Goal: Task Accomplishment & Management: Complete application form

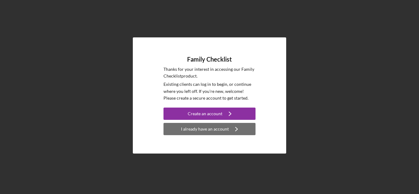
click at [206, 131] on div "I already have an account" at bounding box center [205, 129] width 48 height 12
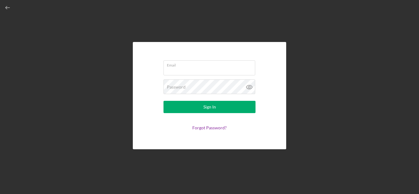
type input "[PERSON_NAME][EMAIL_ADDRESS][DOMAIN_NAME]"
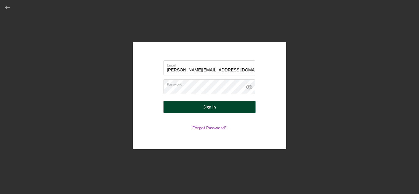
click at [192, 112] on button "Sign In" at bounding box center [210, 107] width 92 height 12
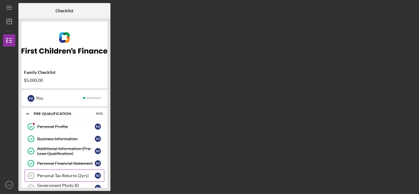
click at [86, 177] on div "Personal Tax Returns (2yrs)" at bounding box center [66, 175] width 58 height 5
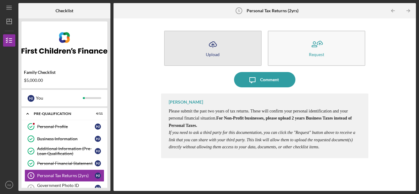
click at [232, 51] on button "Icon/Upload Upload" at bounding box center [213, 48] width 98 height 35
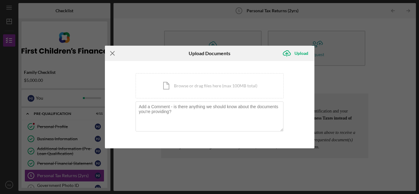
click at [114, 54] on icon "Icon/Menu Close" at bounding box center [112, 53] width 15 height 15
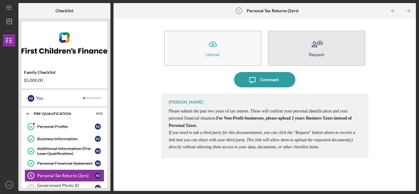
click at [302, 42] on button "Request" at bounding box center [317, 48] width 98 height 35
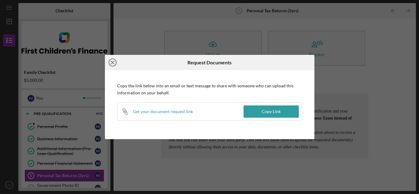
click at [109, 63] on circle at bounding box center [112, 62] width 7 height 7
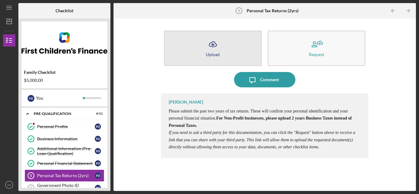
click at [237, 40] on button "Icon/Upload Upload" at bounding box center [213, 48] width 98 height 35
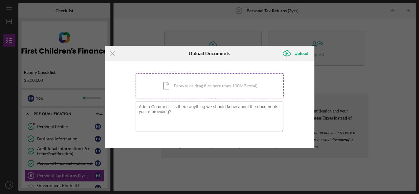
click at [178, 93] on div "Icon/Document Browse or drag files here (max 100MB total) Tap to choose files o…" at bounding box center [210, 85] width 148 height 25
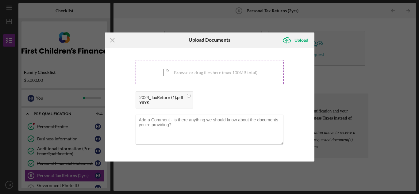
click at [205, 68] on div "Icon/Document Browse or drag files here (max 100MB total) Tap to choose files o…" at bounding box center [210, 72] width 148 height 25
click at [305, 43] on div "Upload" at bounding box center [302, 40] width 14 height 12
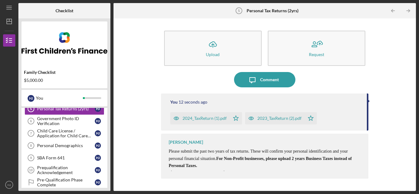
scroll to position [68, 0]
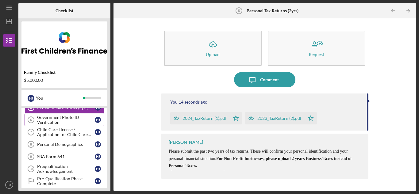
click at [87, 122] on div "Government Photo ID Verification" at bounding box center [66, 120] width 58 height 10
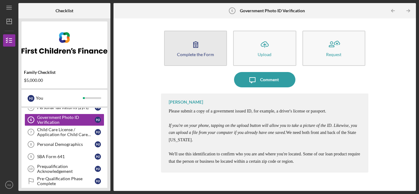
click at [195, 53] on div "Complete the Form" at bounding box center [195, 54] width 37 height 5
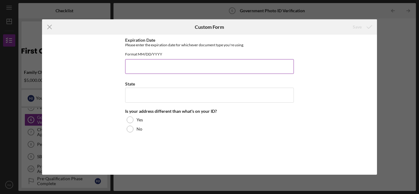
click at [175, 73] on input "Expiration Date" at bounding box center [209, 66] width 169 height 15
type input "[DATE]"
type input "v"
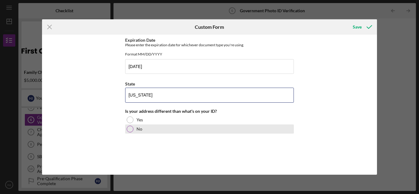
type input "[US_STATE]"
click at [134, 131] on div "No" at bounding box center [209, 129] width 169 height 9
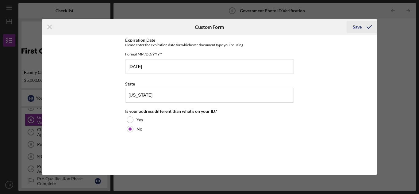
click at [360, 25] on div "Save" at bounding box center [357, 27] width 9 height 12
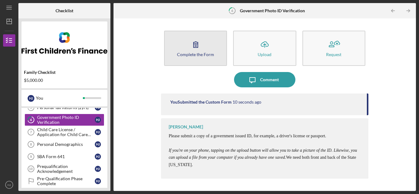
click at [218, 49] on button "Complete the Form Form" at bounding box center [195, 48] width 63 height 35
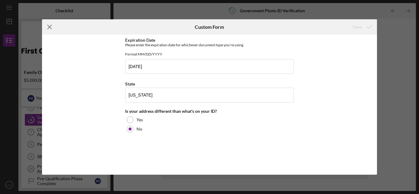
click at [53, 29] on icon "Icon/Menu Close" at bounding box center [49, 26] width 15 height 15
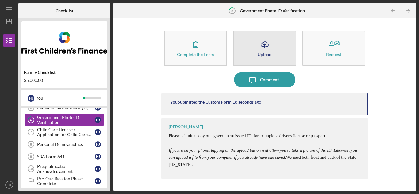
click at [292, 56] on button "Icon/Upload Upload" at bounding box center [264, 48] width 63 height 35
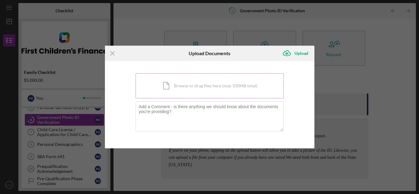
click at [211, 89] on div "Icon/Document Browse or drag files here (max 100MB total) Tap to choose files o…" at bounding box center [210, 85] width 148 height 25
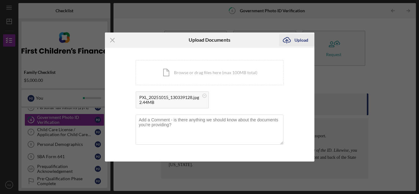
click at [296, 41] on div "Upload" at bounding box center [302, 40] width 14 height 12
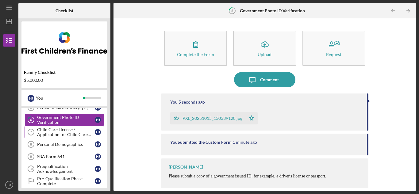
click at [74, 134] on div "Child Care License / Application for Child Care License" at bounding box center [66, 132] width 58 height 10
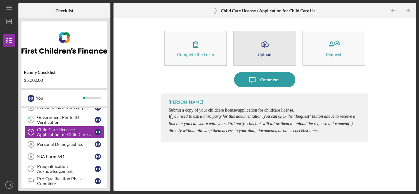
click at [263, 50] on icon "Icon/Upload" at bounding box center [264, 44] width 15 height 15
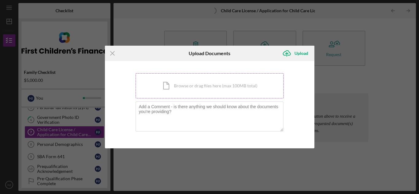
click at [197, 85] on div "Icon/Document Browse or drag files here (max 100MB total) Tap to choose files o…" at bounding box center [210, 85] width 148 height 25
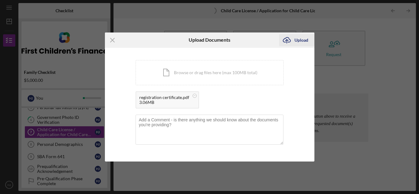
click at [303, 39] on div "Upload" at bounding box center [302, 40] width 14 height 12
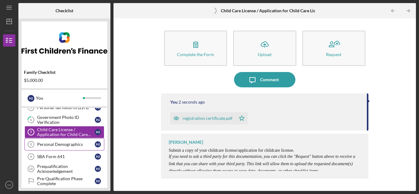
click at [83, 148] on link "Personal Demographics 8 Personal Demographics H J" at bounding box center [65, 144] width 80 height 12
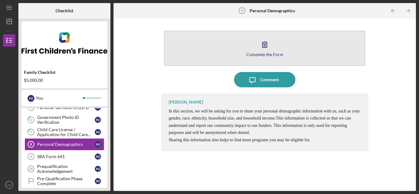
click at [282, 56] on div "Complete the Form" at bounding box center [265, 54] width 37 height 5
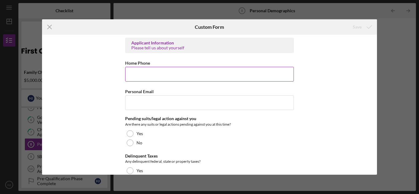
click at [254, 70] on input "Home Phone" at bounding box center [209, 74] width 169 height 15
type input "[PHONE_NUMBER]"
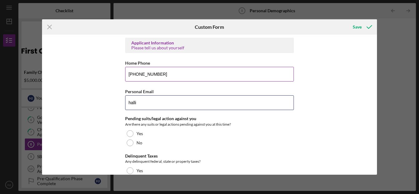
type input "[PERSON_NAME]"
type input "[PERSON_NAME][EMAIL_ADDRESS][DOMAIN_NAME]"
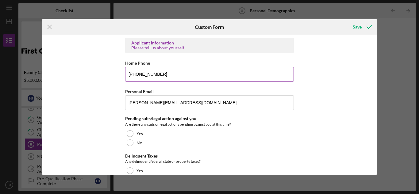
scroll to position [664, 0]
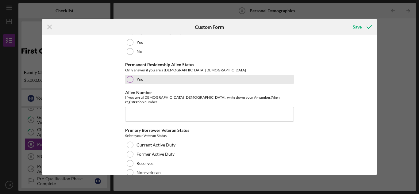
click at [137, 77] on label "Yes" at bounding box center [140, 79] width 6 height 5
click at [130, 78] on div at bounding box center [130, 79] width 3 height 3
click at [142, 75] on div "Yes" at bounding box center [209, 79] width 169 height 9
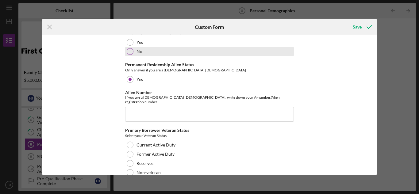
click at [131, 50] on div "No" at bounding box center [209, 51] width 169 height 9
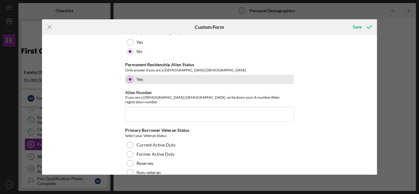
click at [127, 76] on div at bounding box center [130, 79] width 7 height 7
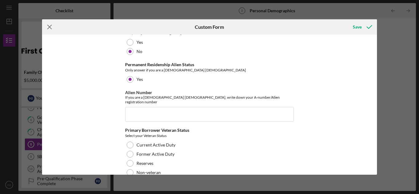
click at [245, 32] on div "Icon/Menu Close Custom Form Save" at bounding box center [210, 26] width 336 height 15
click at [50, 29] on icon "Icon/Menu Close" at bounding box center [49, 26] width 15 height 15
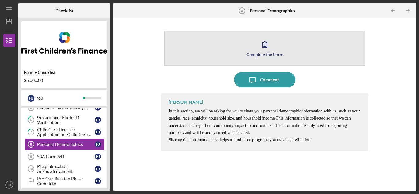
click at [232, 52] on button "Complete the Form Form" at bounding box center [264, 48] width 201 height 35
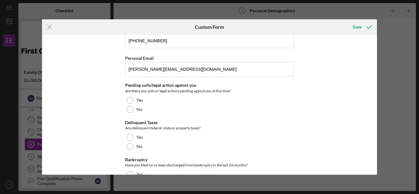
scroll to position [33, 0]
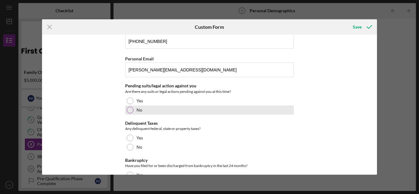
click at [130, 111] on div at bounding box center [130, 110] width 7 height 7
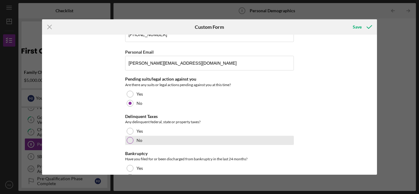
scroll to position [41, 0]
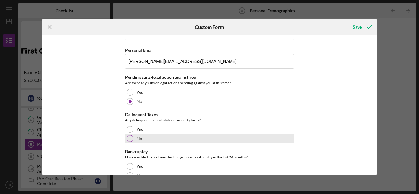
click at [142, 140] on div "No" at bounding box center [209, 138] width 169 height 9
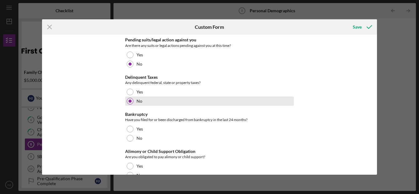
scroll to position [82, 0]
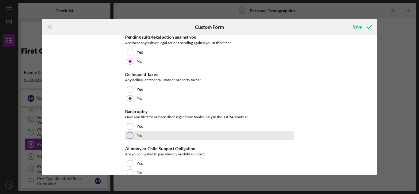
click at [139, 136] on label "No" at bounding box center [140, 135] width 6 height 5
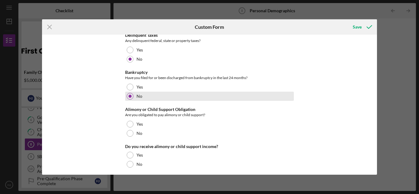
scroll to position [123, 0]
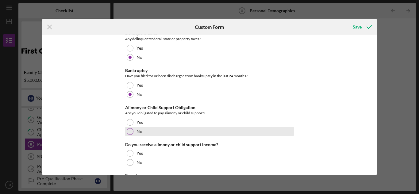
click at [138, 134] on label "No" at bounding box center [140, 131] width 6 height 5
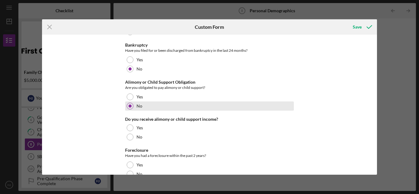
scroll to position [149, 0]
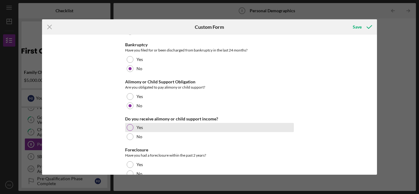
click at [135, 126] on div "Yes" at bounding box center [209, 127] width 169 height 9
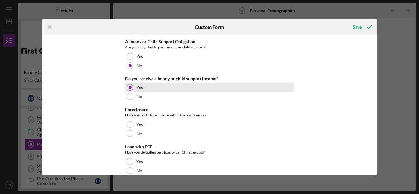
scroll to position [190, 0]
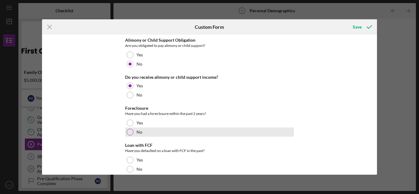
click at [133, 130] on div "No" at bounding box center [209, 132] width 169 height 9
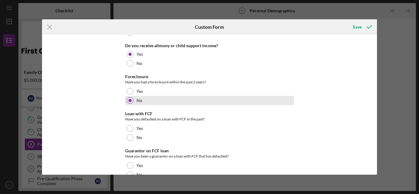
scroll to position [224, 0]
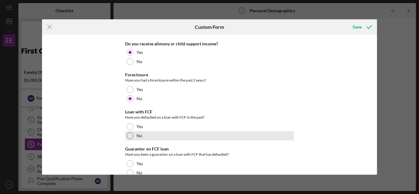
click at [130, 139] on div at bounding box center [130, 136] width 7 height 7
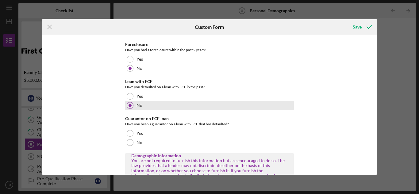
scroll to position [263, 0]
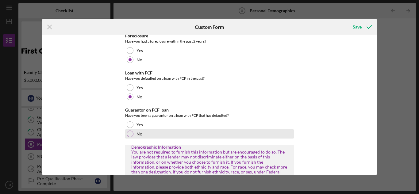
click at [130, 134] on div at bounding box center [130, 134] width 7 height 7
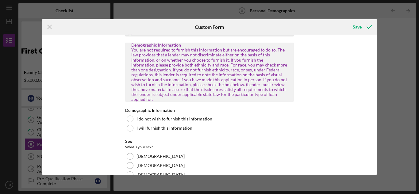
scroll to position [364, 0]
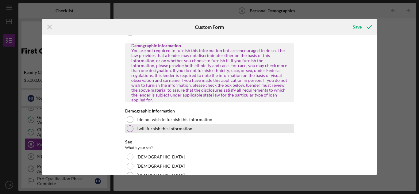
click at [131, 127] on div "I will furnish this information" at bounding box center [209, 128] width 169 height 9
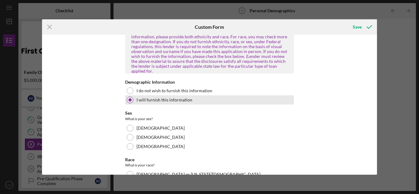
scroll to position [394, 0]
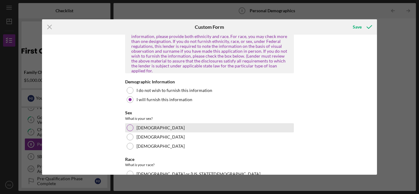
click at [130, 125] on div at bounding box center [130, 128] width 7 height 7
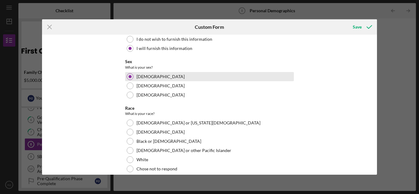
scroll to position [447, 0]
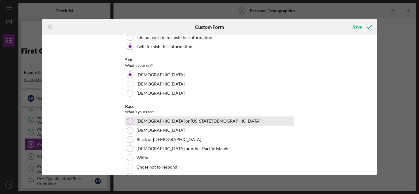
click at [130, 118] on div at bounding box center [130, 121] width 7 height 7
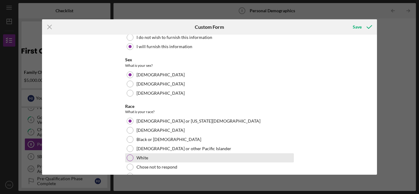
click at [128, 155] on div at bounding box center [130, 158] width 7 height 7
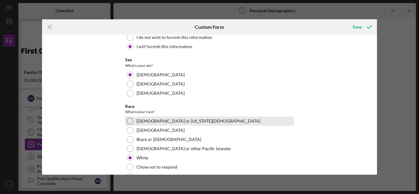
click at [127, 118] on div at bounding box center [130, 121] width 7 height 7
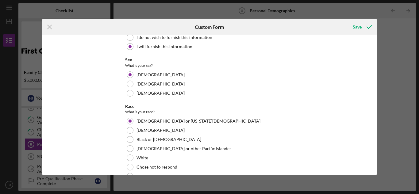
click at [124, 153] on div "Applicant Information Please tell us about yourself Home Phone [PHONE_NUMBER] P…" at bounding box center [210, 105] width 336 height 140
click at [128, 173] on div at bounding box center [130, 176] width 7 height 7
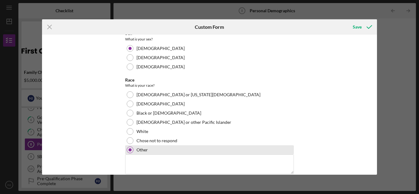
scroll to position [477, 0]
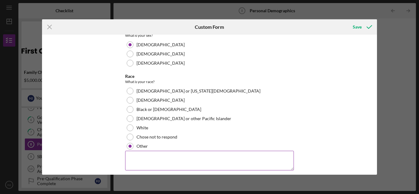
click at [134, 159] on textarea at bounding box center [209, 161] width 169 height 20
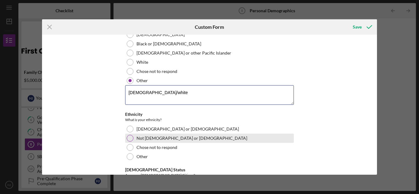
scroll to position [543, 0]
type textarea "[DEMOGRAPHIC_DATA]/white"
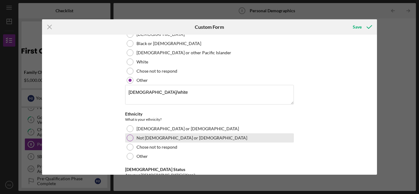
click at [154, 136] on label "Not [DEMOGRAPHIC_DATA] or [DEMOGRAPHIC_DATA]" at bounding box center [192, 138] width 111 height 5
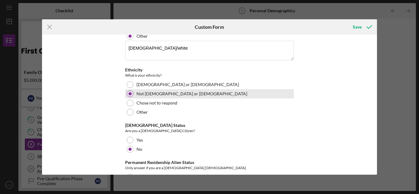
scroll to position [587, 0]
click at [154, 135] on div "Yes" at bounding box center [209, 139] width 169 height 9
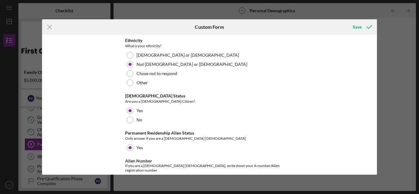
scroll to position [622, 0]
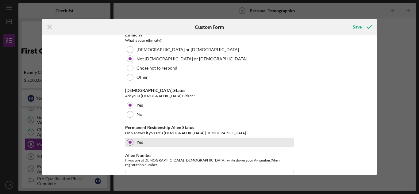
click at [129, 141] on div at bounding box center [130, 142] width 3 height 3
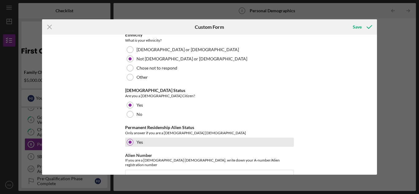
click at [129, 141] on div at bounding box center [130, 142] width 3 height 3
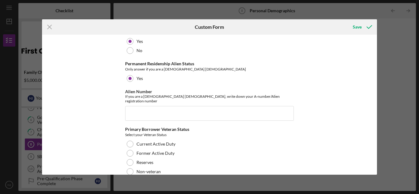
scroll to position [687, 0]
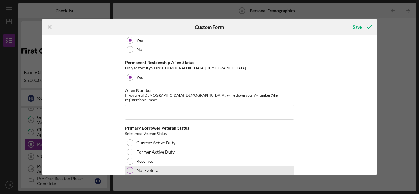
click at [135, 166] on div "Non-veteran" at bounding box center [209, 170] width 169 height 9
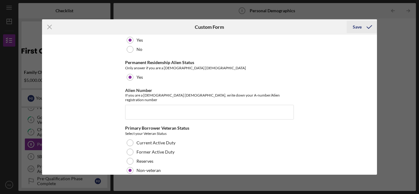
click at [357, 26] on div "Save" at bounding box center [357, 27] width 9 height 12
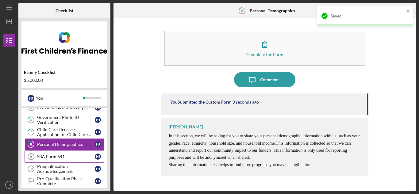
click at [46, 157] on div "SBA Form 641" at bounding box center [66, 156] width 58 height 5
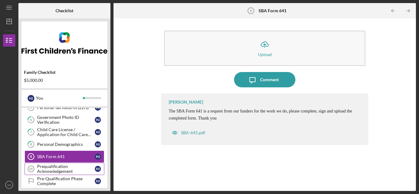
click at [68, 170] on div "Prequalification Acknowledgement" at bounding box center [66, 169] width 58 height 10
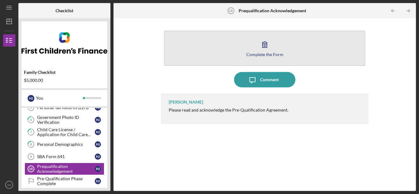
click at [308, 55] on button "Complete the Form Form" at bounding box center [264, 48] width 201 height 35
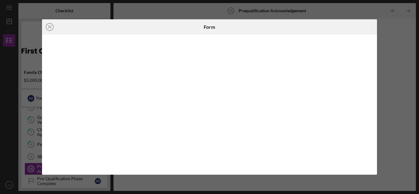
click at [182, 17] on div "Icon/Close Form" at bounding box center [209, 97] width 419 height 194
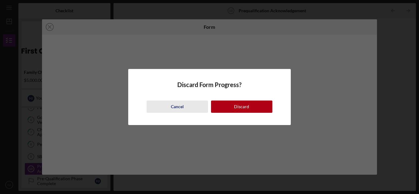
click at [178, 106] on div "Cancel" at bounding box center [177, 107] width 13 height 12
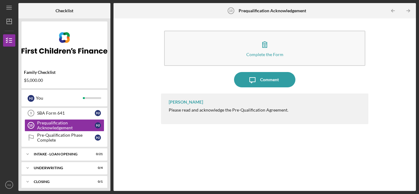
scroll to position [112, 0]
click at [85, 141] on div "Pre-Qualification Phase Complete" at bounding box center [66, 138] width 58 height 10
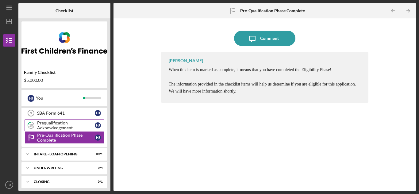
click at [89, 123] on div "Prequalification Acknowledgement" at bounding box center [66, 126] width 58 height 10
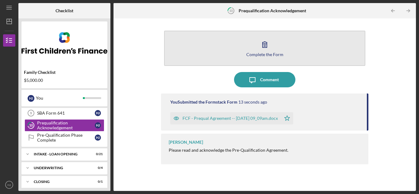
click at [286, 49] on button "Complete the Form Form" at bounding box center [264, 48] width 201 height 35
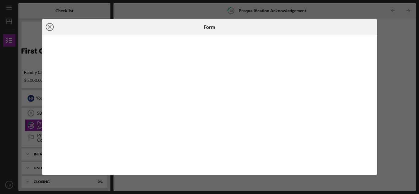
click at [51, 26] on icon "Icon/Close" at bounding box center [49, 26] width 15 height 15
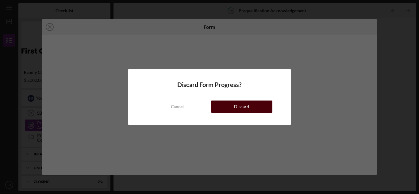
click at [232, 110] on button "Discard" at bounding box center [241, 107] width 61 height 12
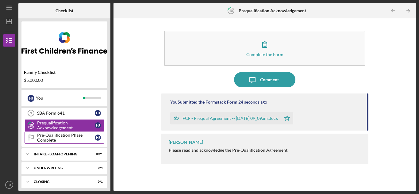
click at [77, 140] on div "Pre-Qualification Phase Complete" at bounding box center [66, 138] width 58 height 10
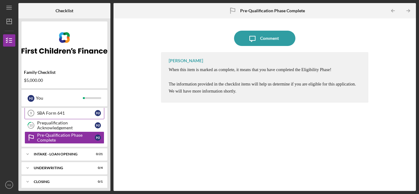
click at [80, 116] on link "SBA Form 641 9 SBA Form 641 H J" at bounding box center [65, 113] width 80 height 12
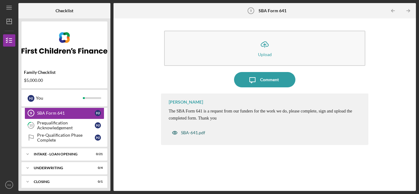
click at [186, 132] on div "SBA-641.pdf" at bounding box center [193, 132] width 24 height 5
